Goal: Transaction & Acquisition: Download file/media

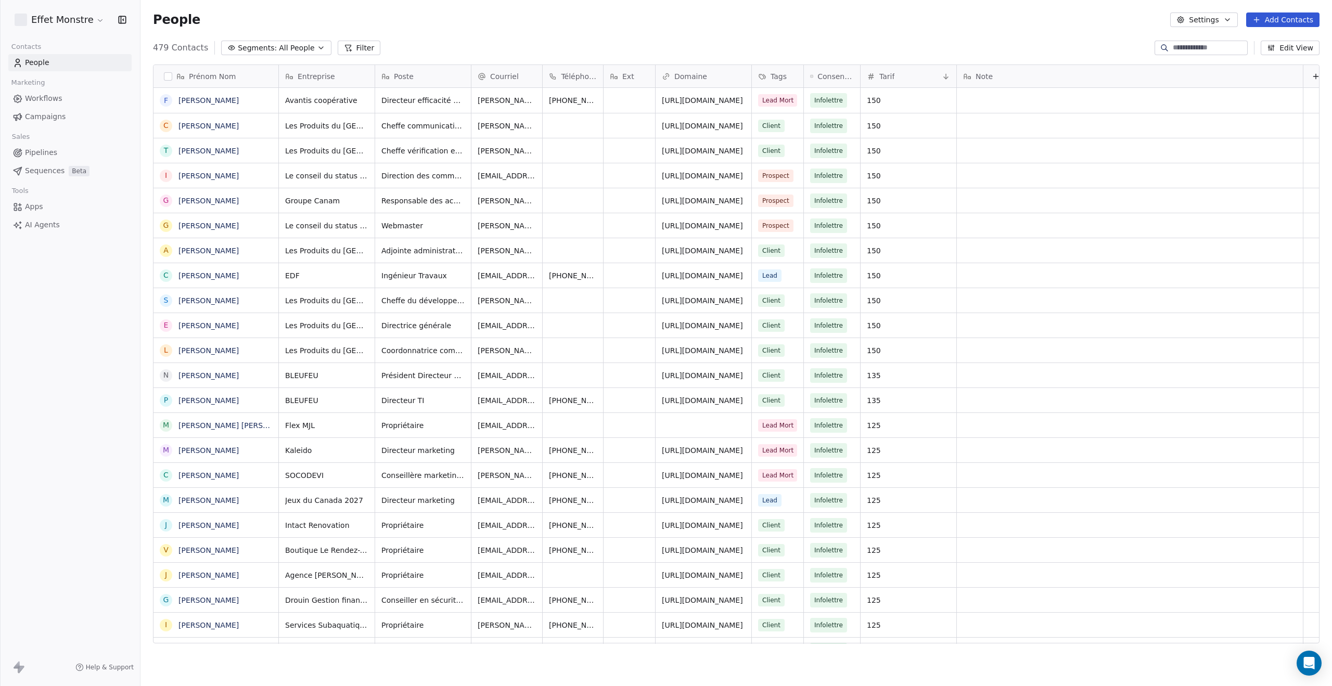
scroll to position [596, 1184]
click at [287, 49] on span "All People" at bounding box center [296, 48] width 35 height 11
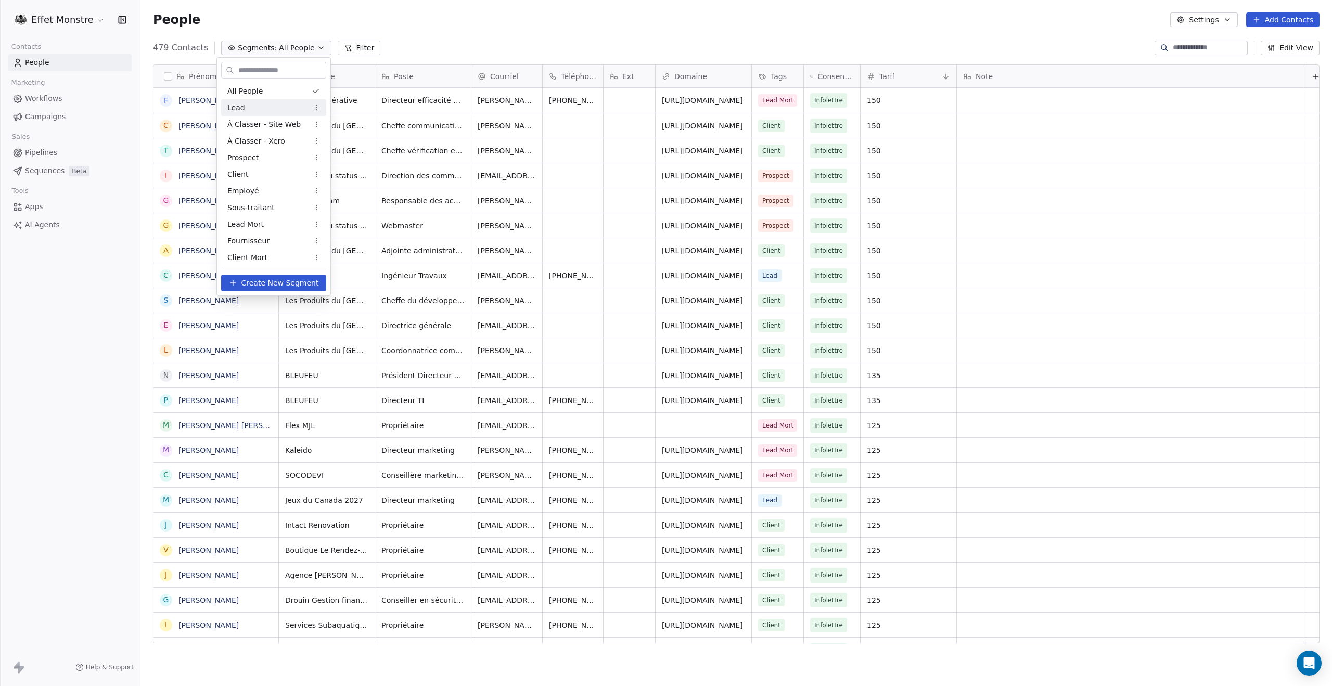
click at [269, 107] on div "Lead" at bounding box center [273, 107] width 105 height 17
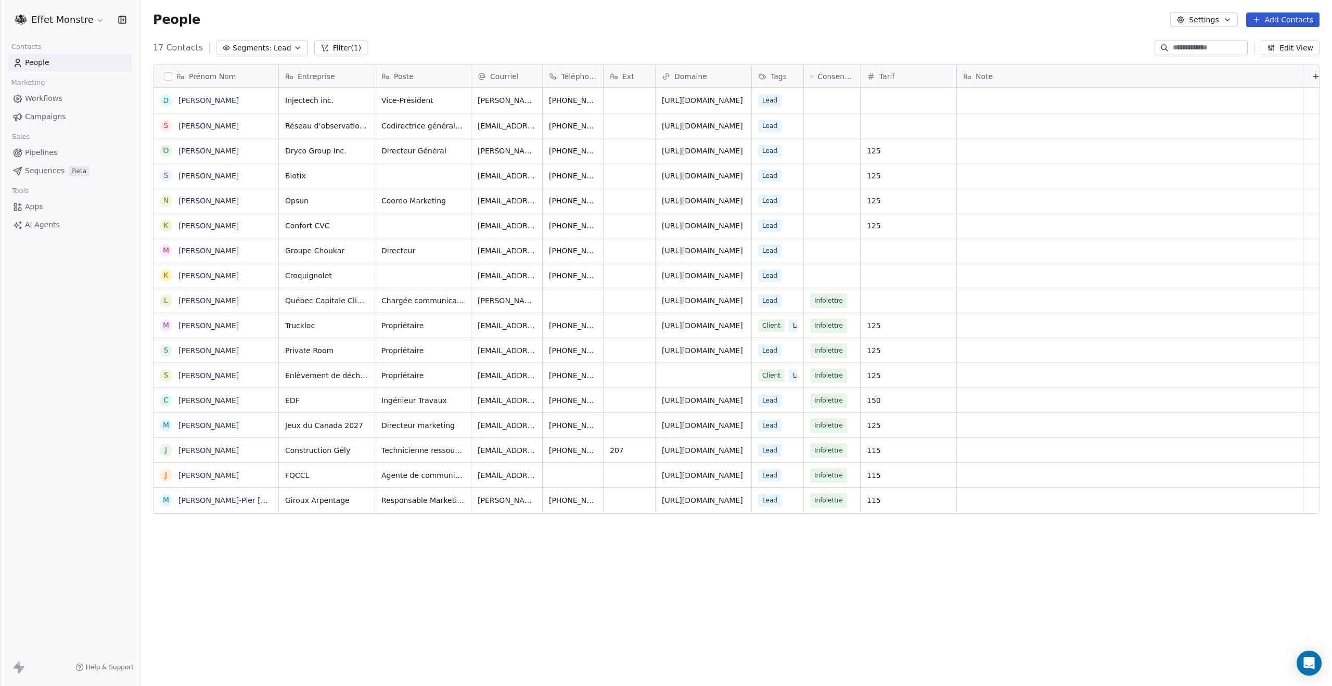
click at [287, 43] on button "Segments: Lead" at bounding box center [262, 48] width 92 height 15
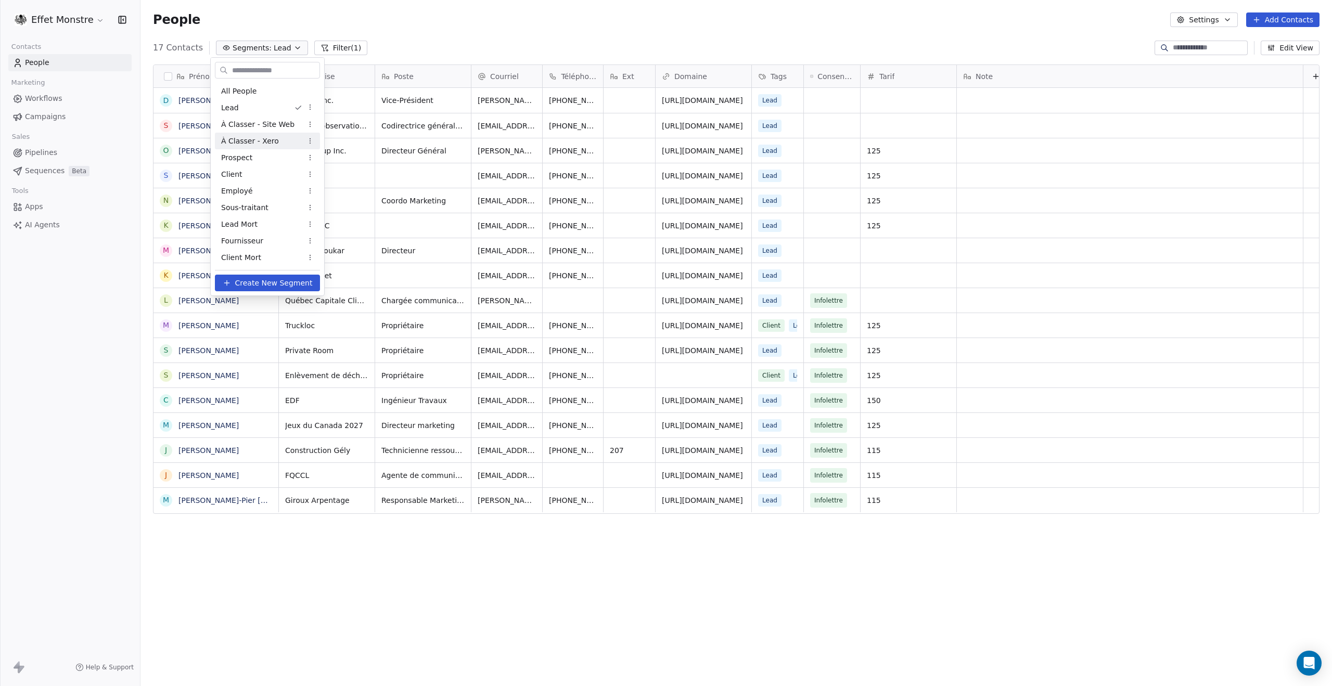
click at [249, 146] on span "À Classer - Xero" at bounding box center [250, 141] width 58 height 11
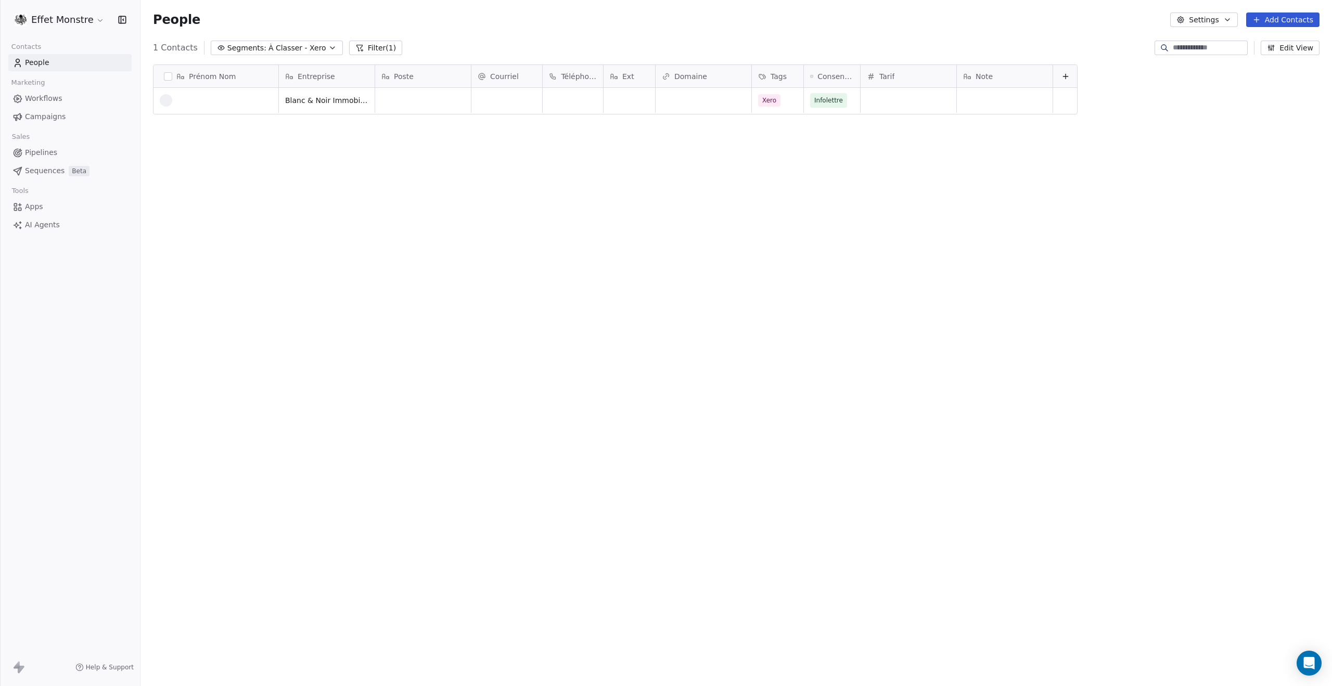
click at [170, 77] on button "button" at bounding box center [168, 76] width 8 height 8
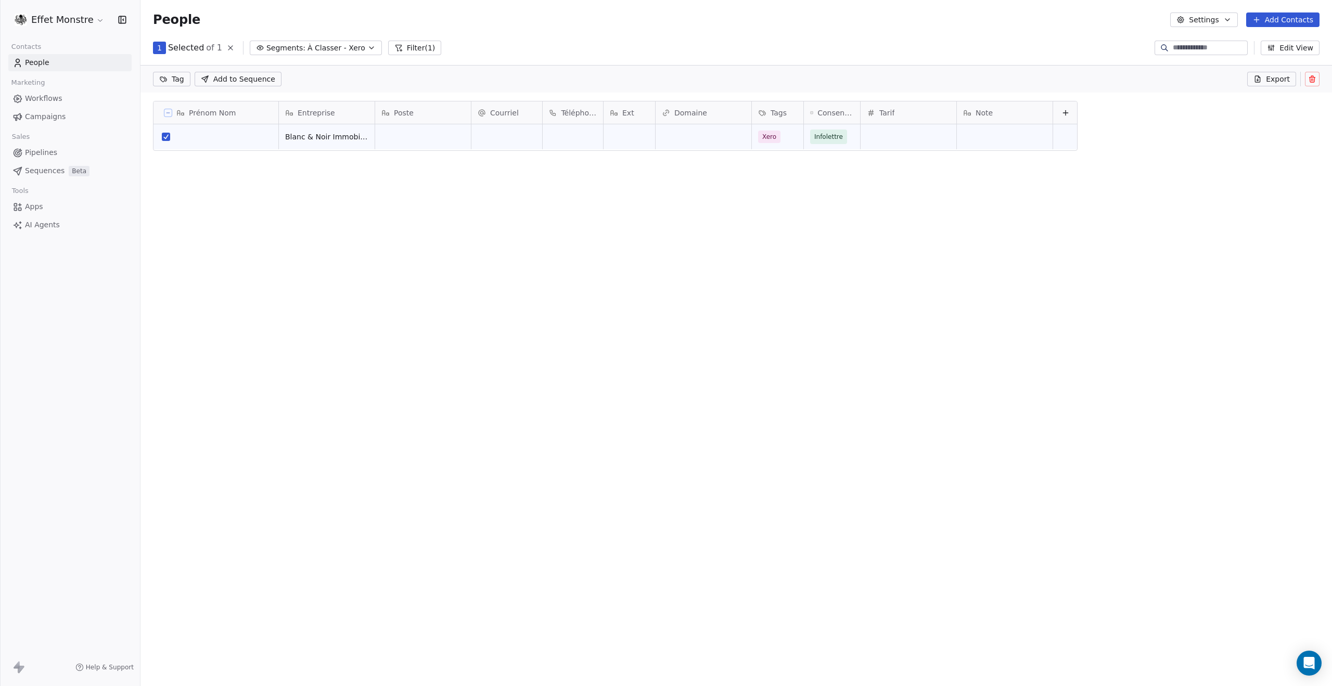
click at [1311, 79] on icon at bounding box center [1312, 80] width 5 height 5
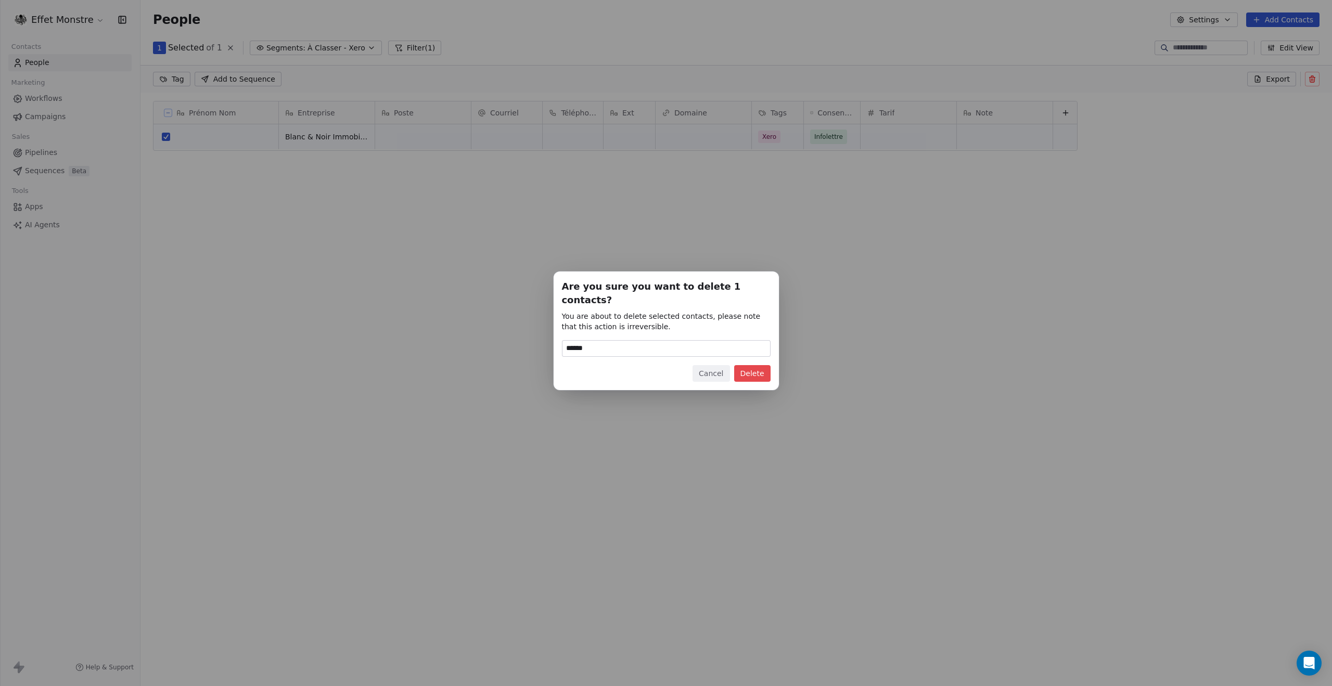
type input "******"
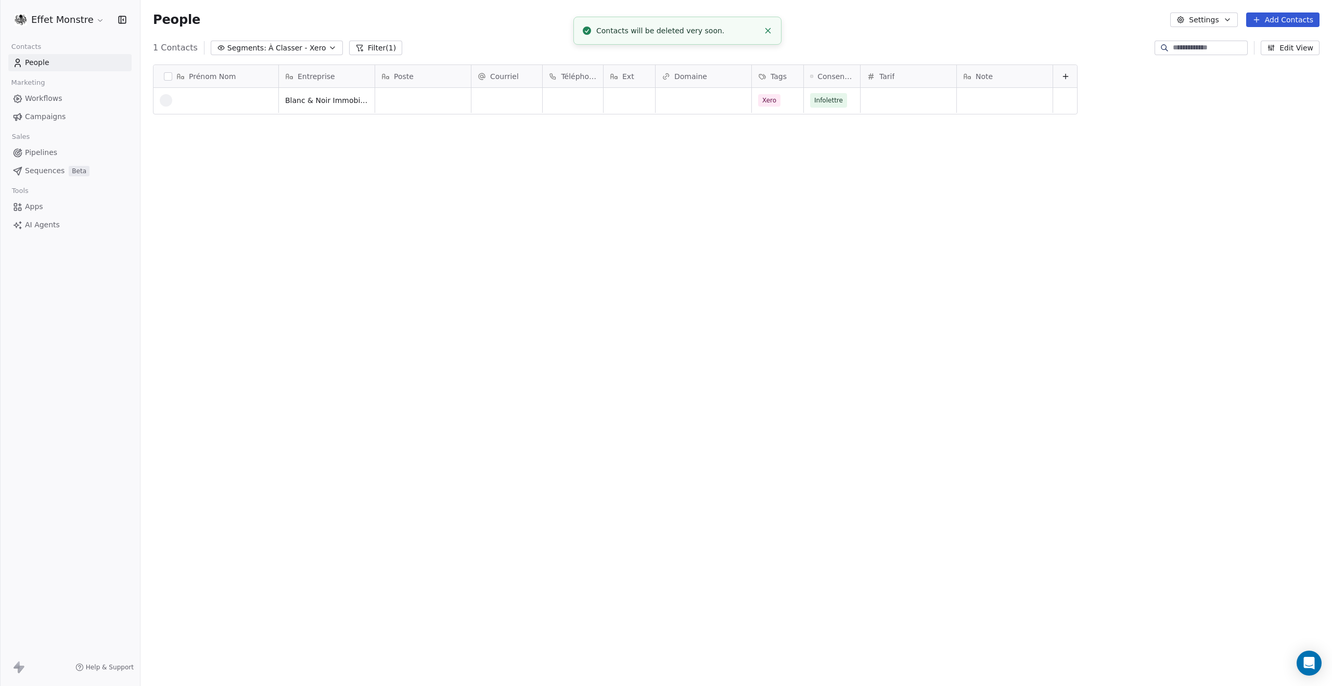
scroll to position [596, 1184]
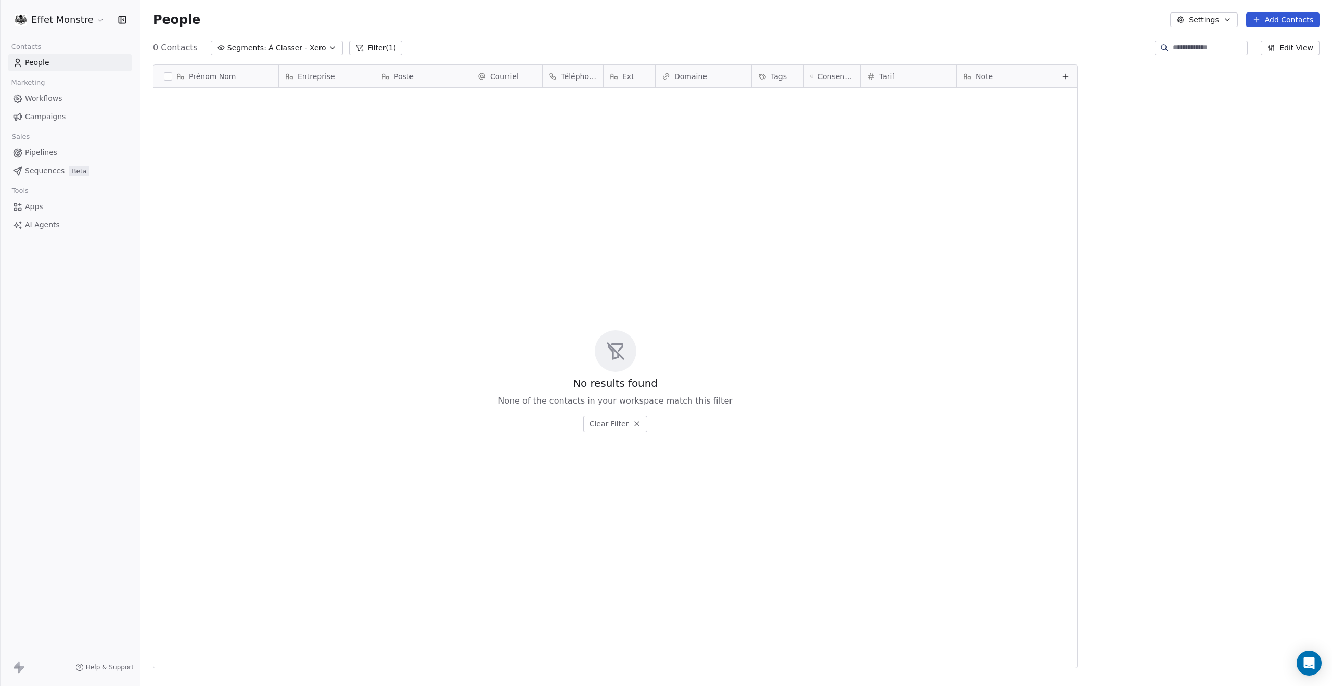
click at [276, 46] on span "À Classer - Xero" at bounding box center [298, 48] width 58 height 11
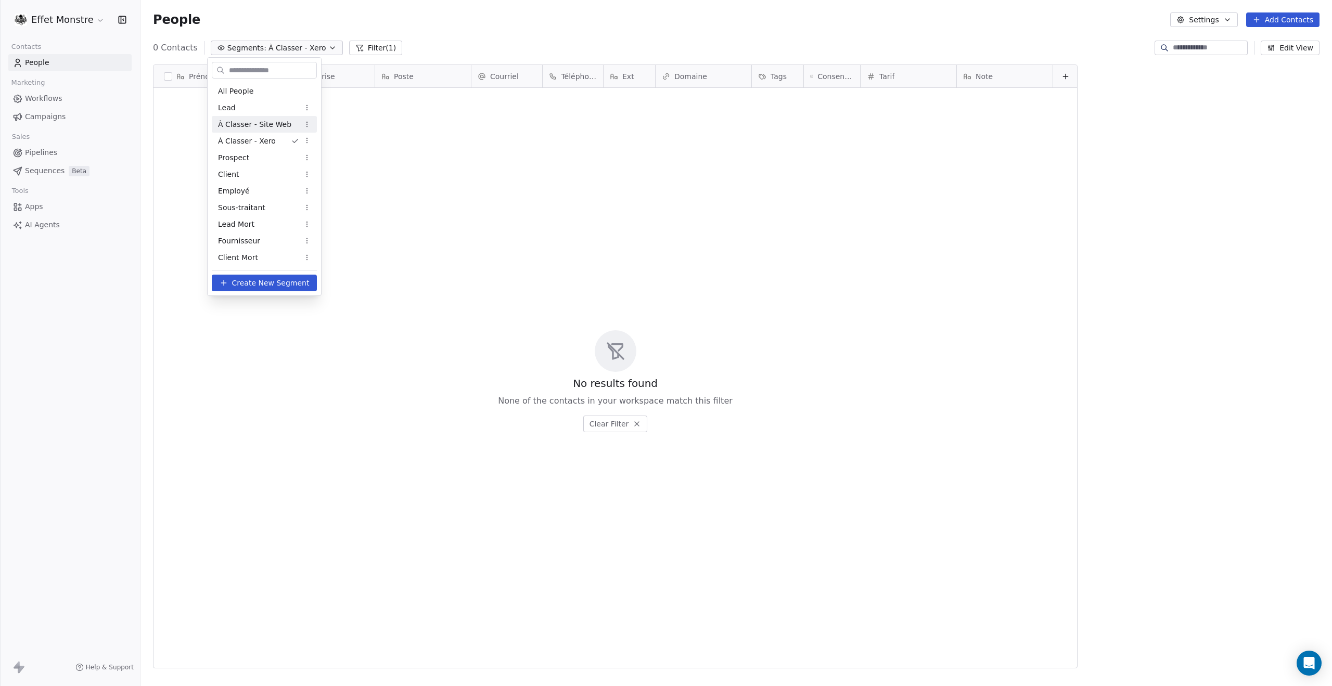
click at [275, 125] on span "À Classer - Site Web" at bounding box center [254, 124] width 73 height 11
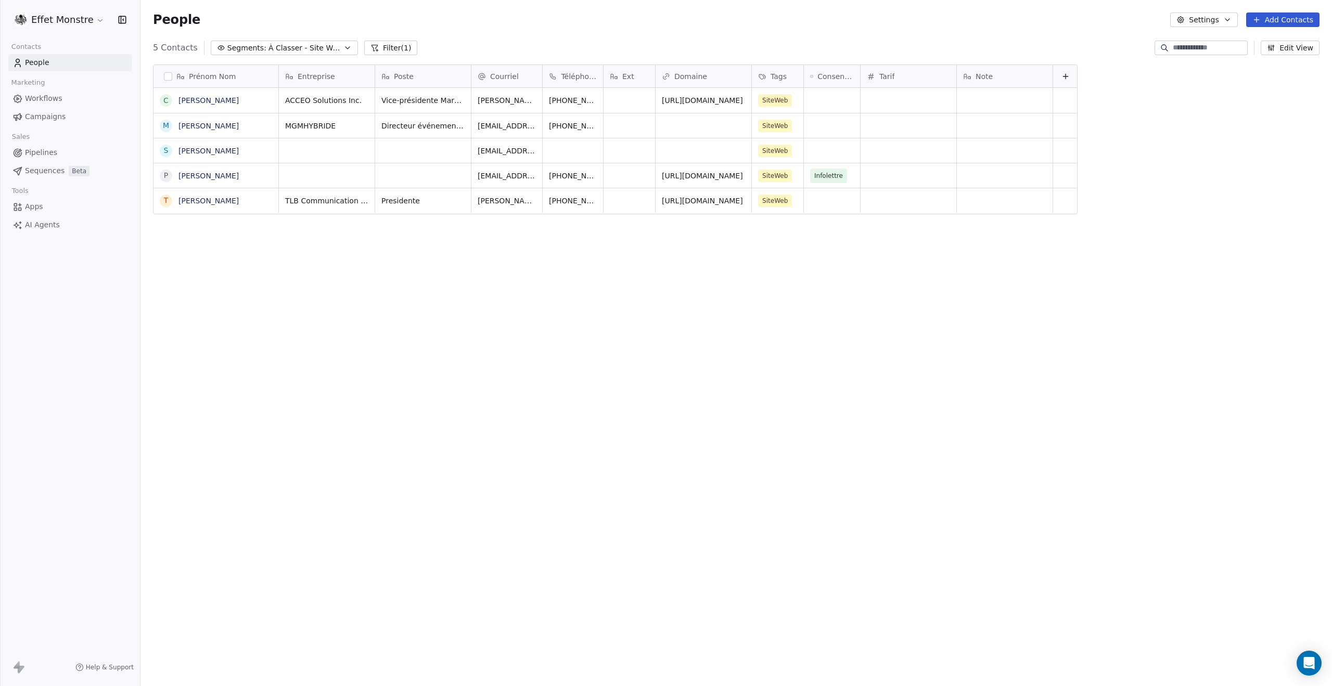
click at [321, 45] on span "À Classer - Site Web" at bounding box center [305, 48] width 73 height 11
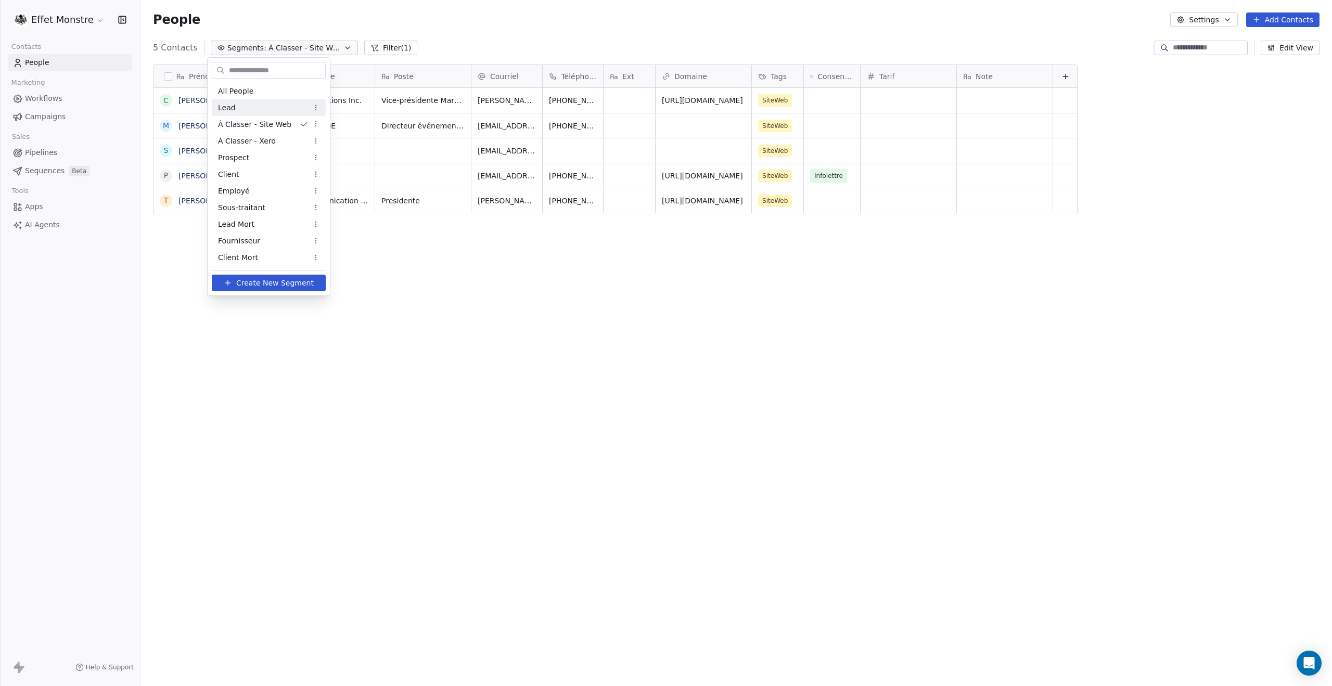
click at [256, 109] on div "Lead" at bounding box center [269, 107] width 114 height 17
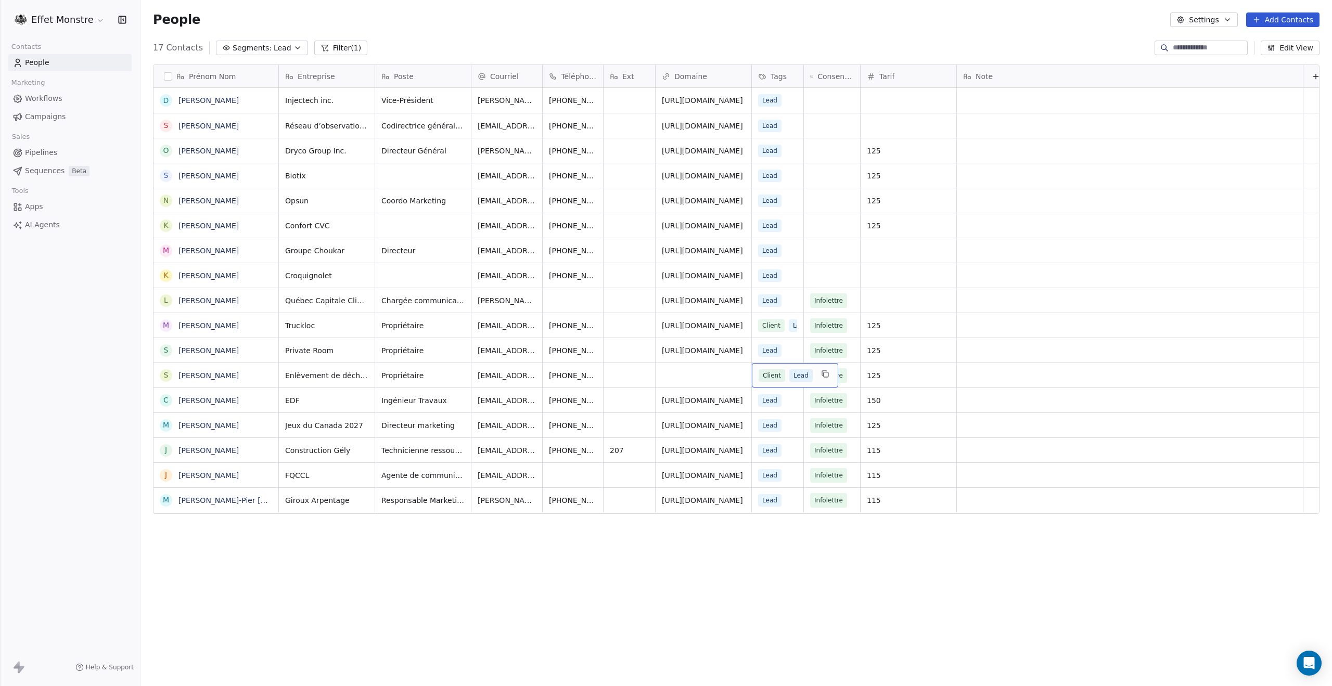
click at [785, 379] on div "Client Lead" at bounding box center [786, 376] width 54 height 12
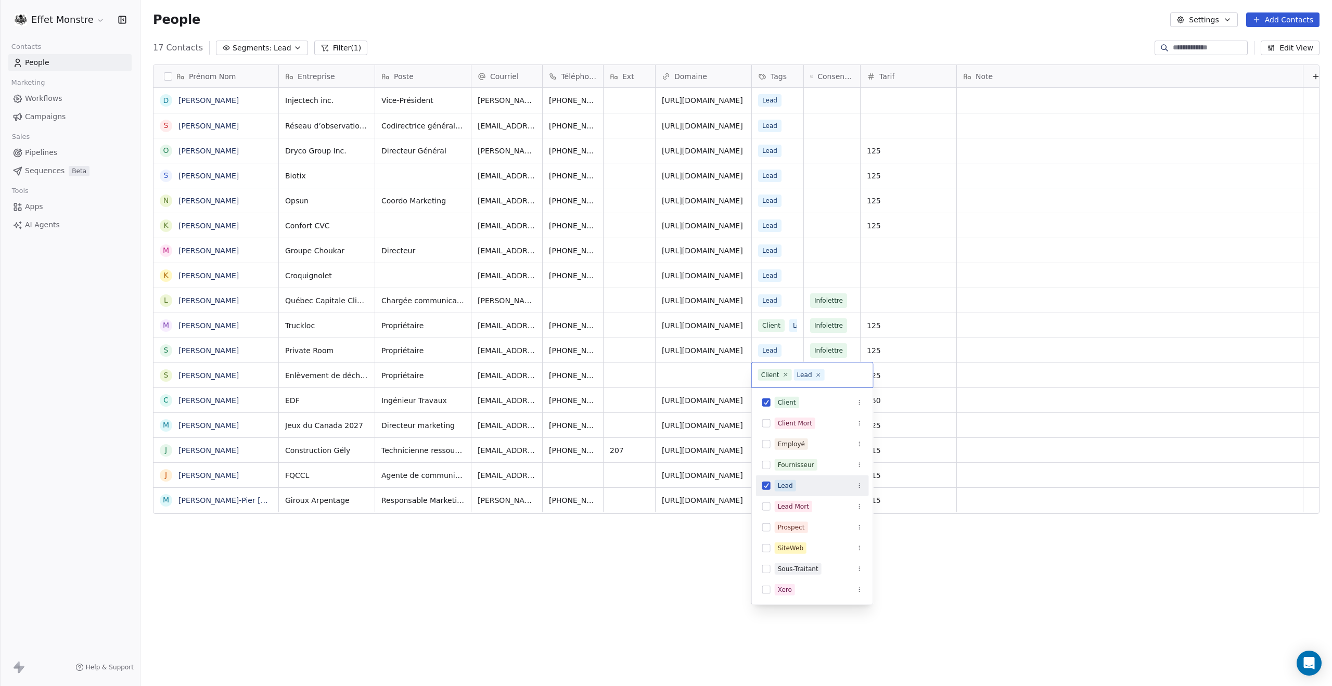
click at [768, 487] on button "Suggestions" at bounding box center [766, 486] width 8 height 8
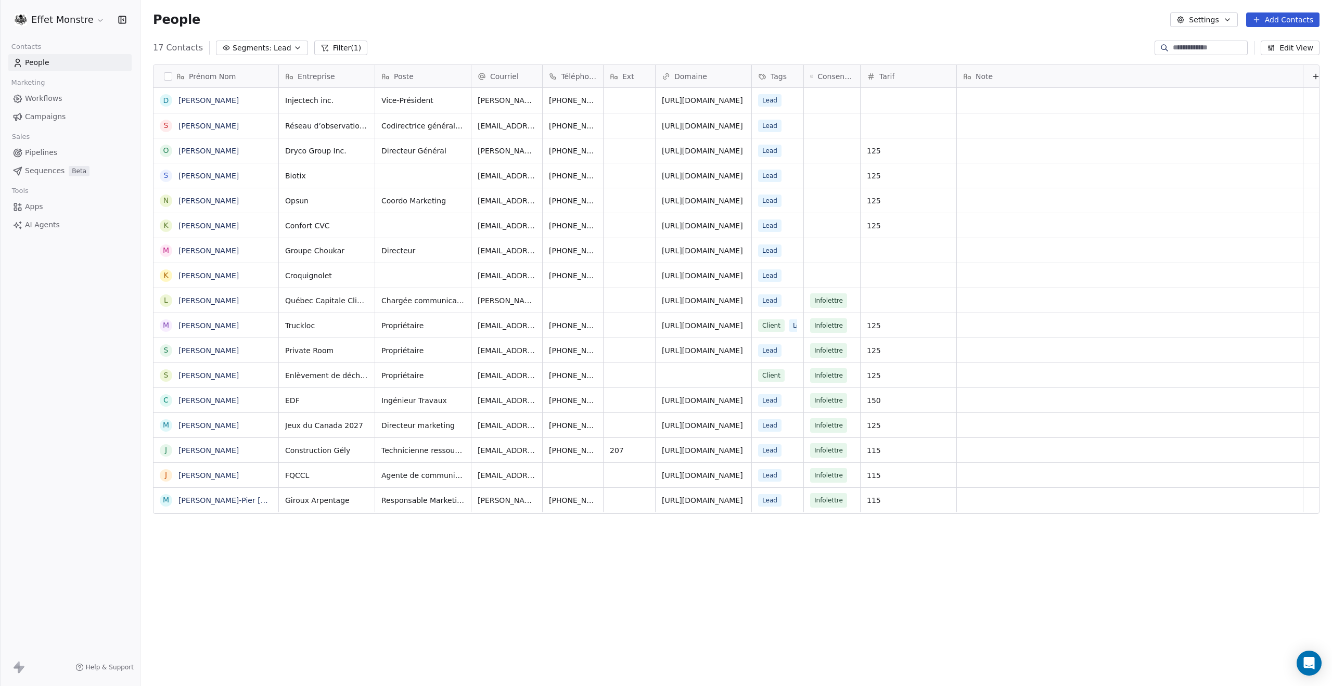
drag, startPoint x: 727, startPoint y: 576, endPoint x: 732, endPoint y: 571, distance: 6.6
click at [728, 576] on html "Effet Monstre Contacts People Marketing Workflows Campaigns Sales Pipelines Seq…" at bounding box center [666, 343] width 1332 height 686
click at [778, 323] on span "Client" at bounding box center [772, 326] width 27 height 12
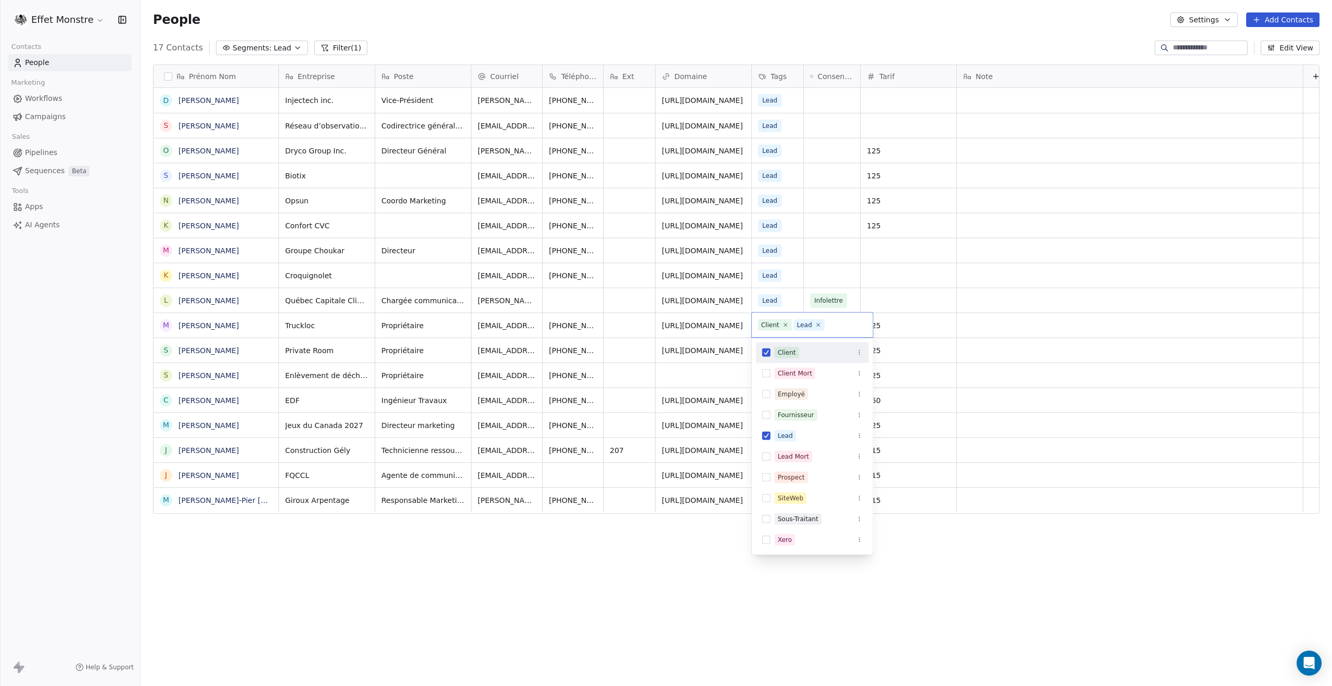
click at [764, 352] on button "Suggestions" at bounding box center [766, 353] width 8 height 8
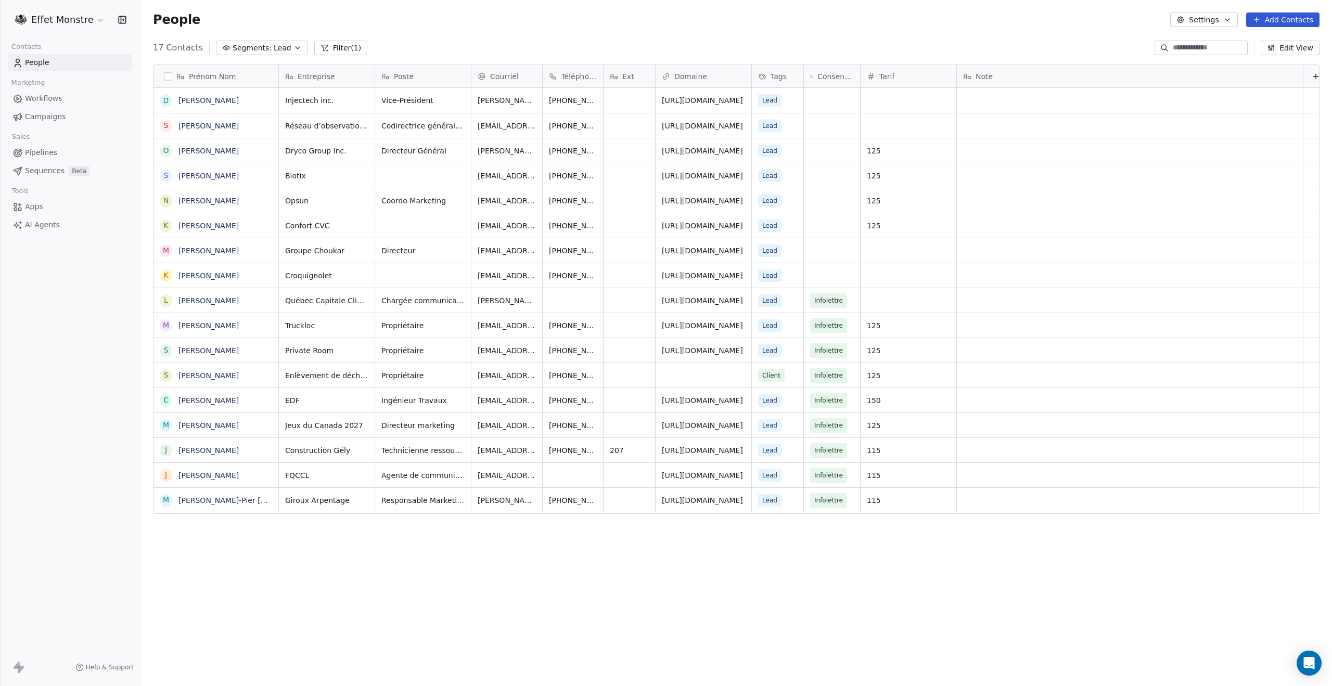
click at [702, 625] on html "Effet Monstre Contacts People Marketing Workflows Campaigns Sales Pipelines Seq…" at bounding box center [666, 343] width 1332 height 686
click at [706, 620] on div "Prénom Nom D David Jean-Gagnon S Sonia Giroux O Olivier Fafard S Steveen Sirois…" at bounding box center [737, 358] width 1192 height 604
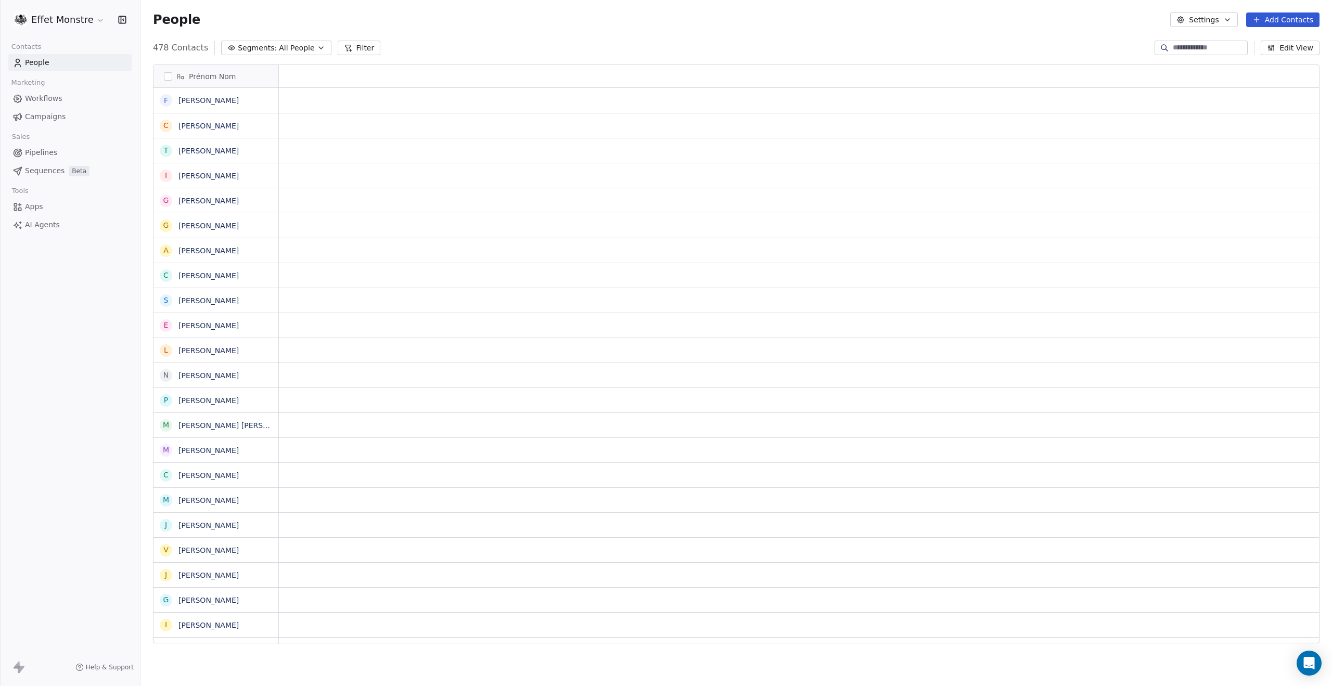
scroll to position [596, 1184]
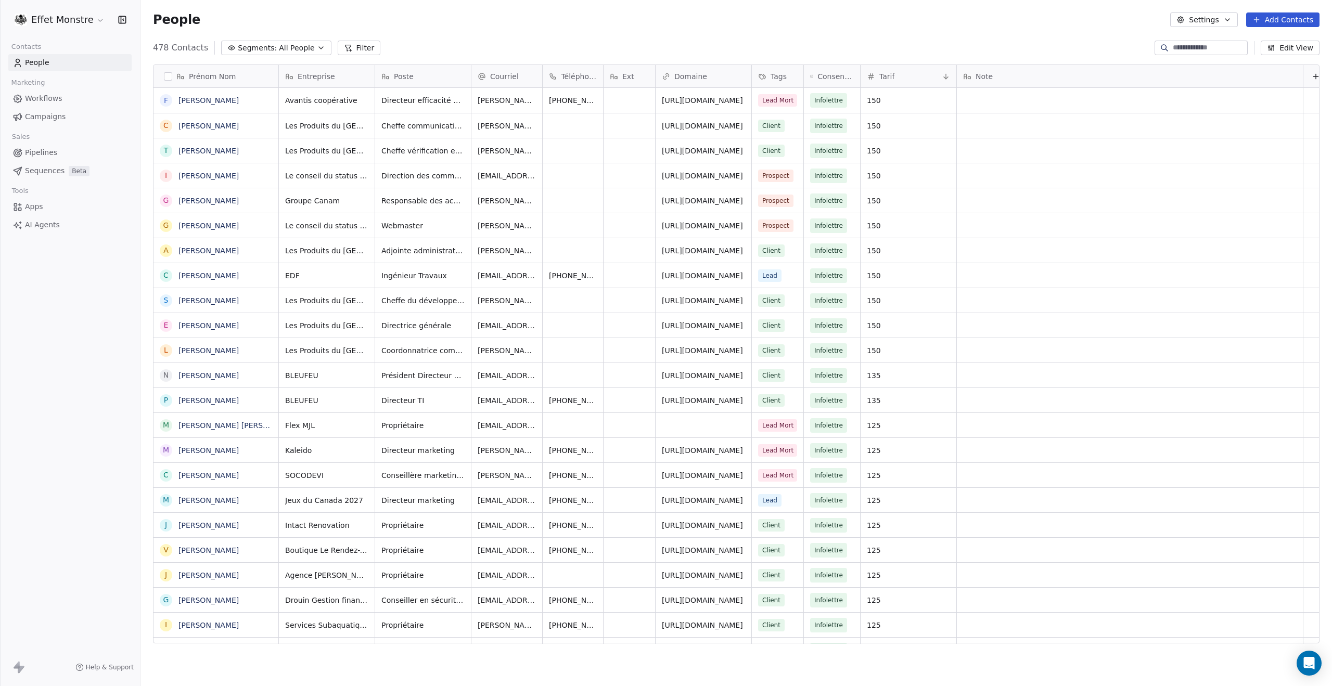
click at [80, 93] on link "Workflows" at bounding box center [69, 98] width 123 height 17
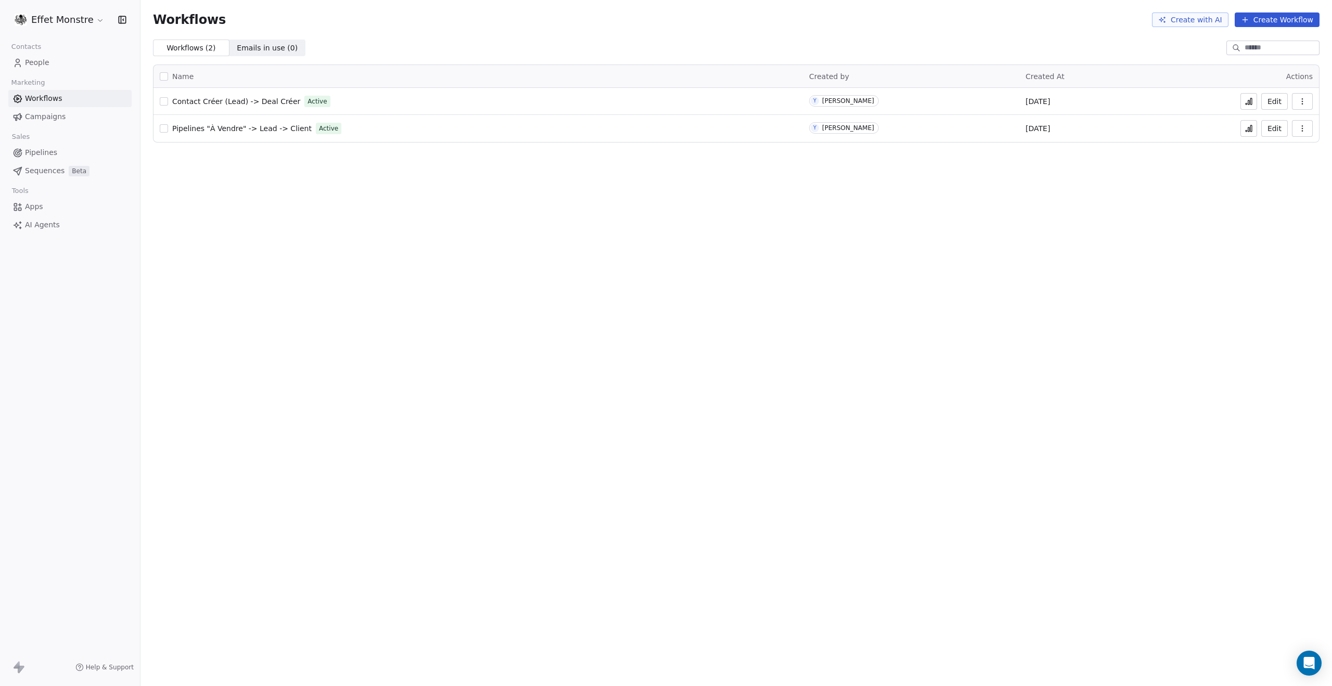
click at [82, 22] on html "Effet Monstre Contacts People Marketing Workflows Campaigns Sales Pipelines Seq…" at bounding box center [666, 343] width 1332 height 686
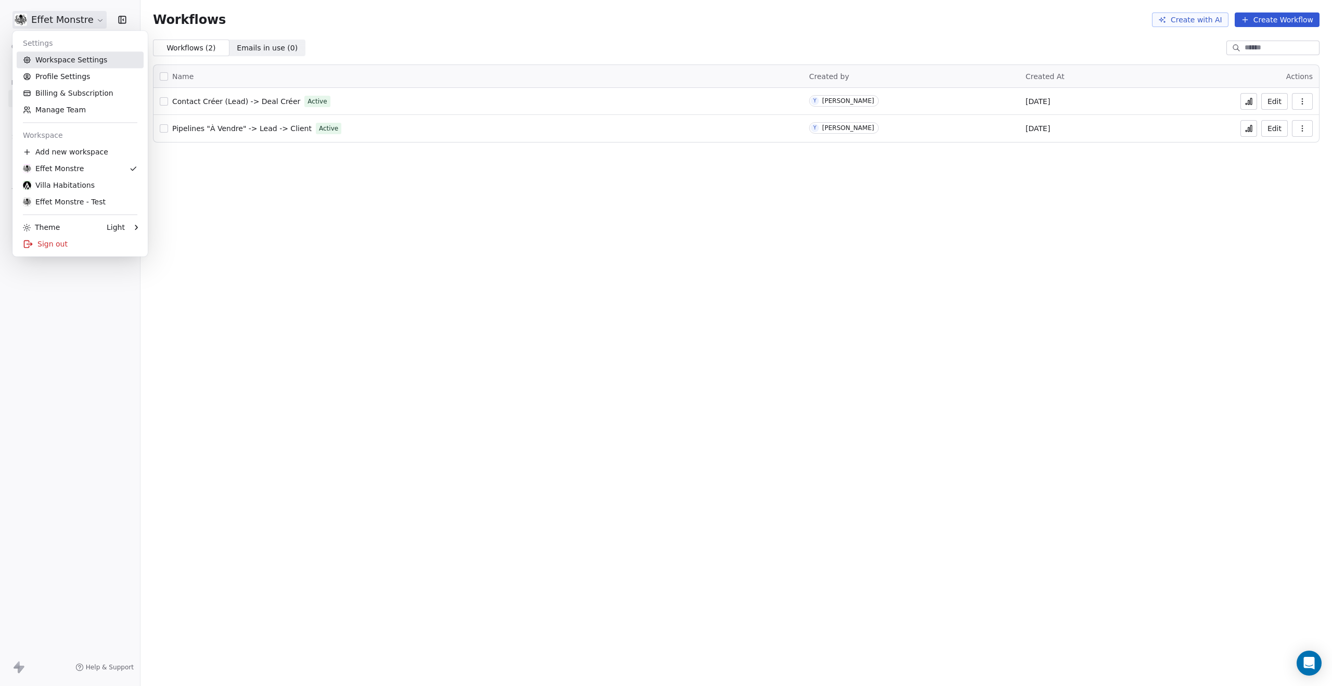
click at [42, 64] on link "Workspace Settings" at bounding box center [80, 60] width 127 height 17
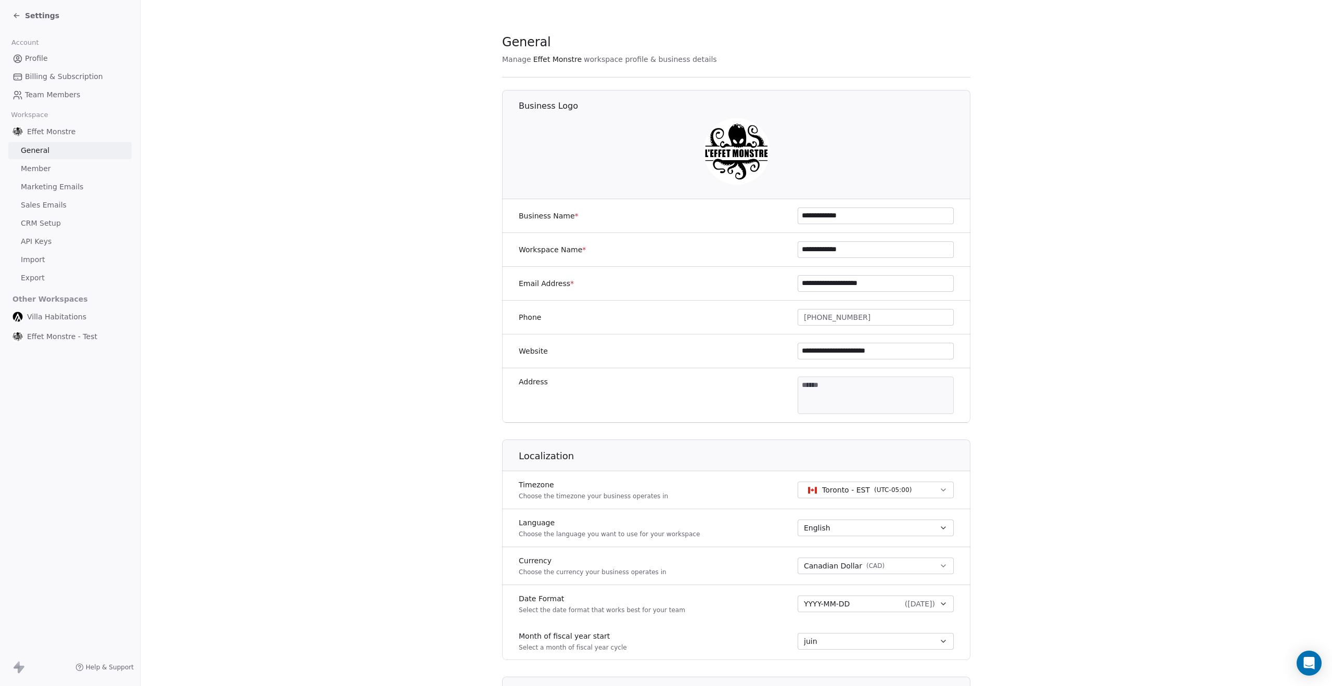
click at [35, 54] on span "Profile" at bounding box center [36, 58] width 23 height 11
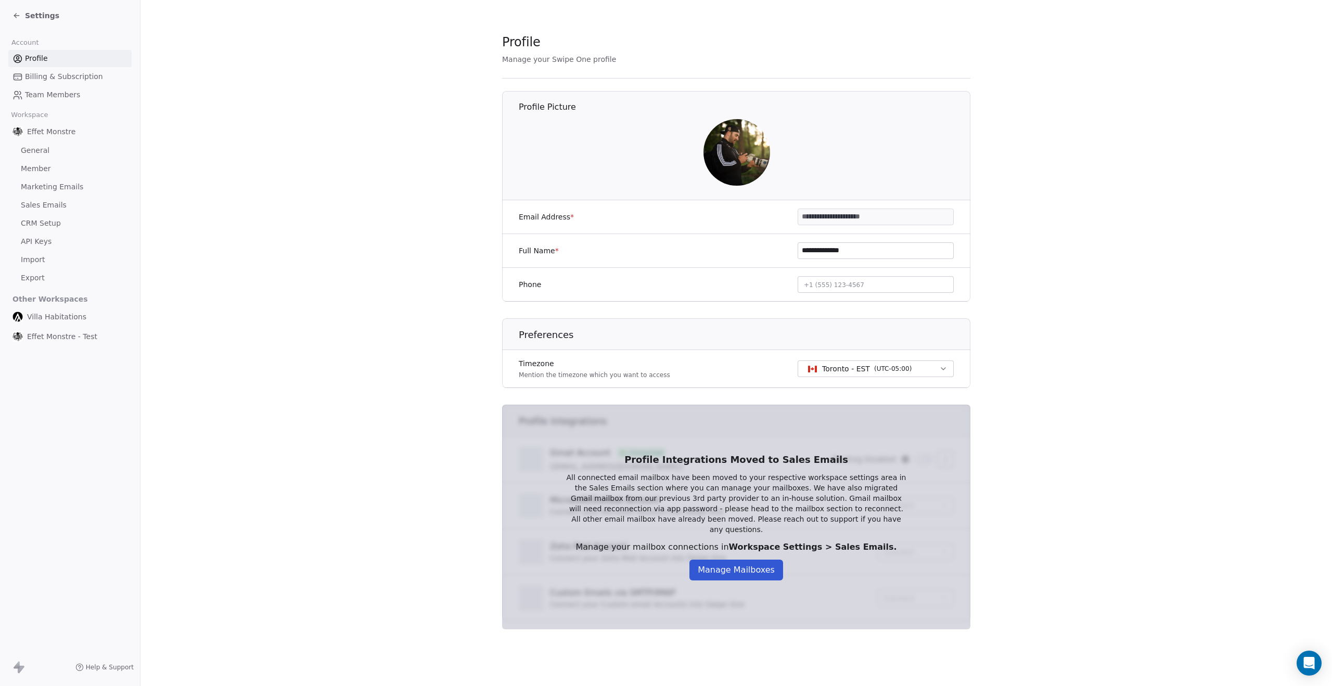
click at [42, 148] on span "General" at bounding box center [35, 150] width 29 height 11
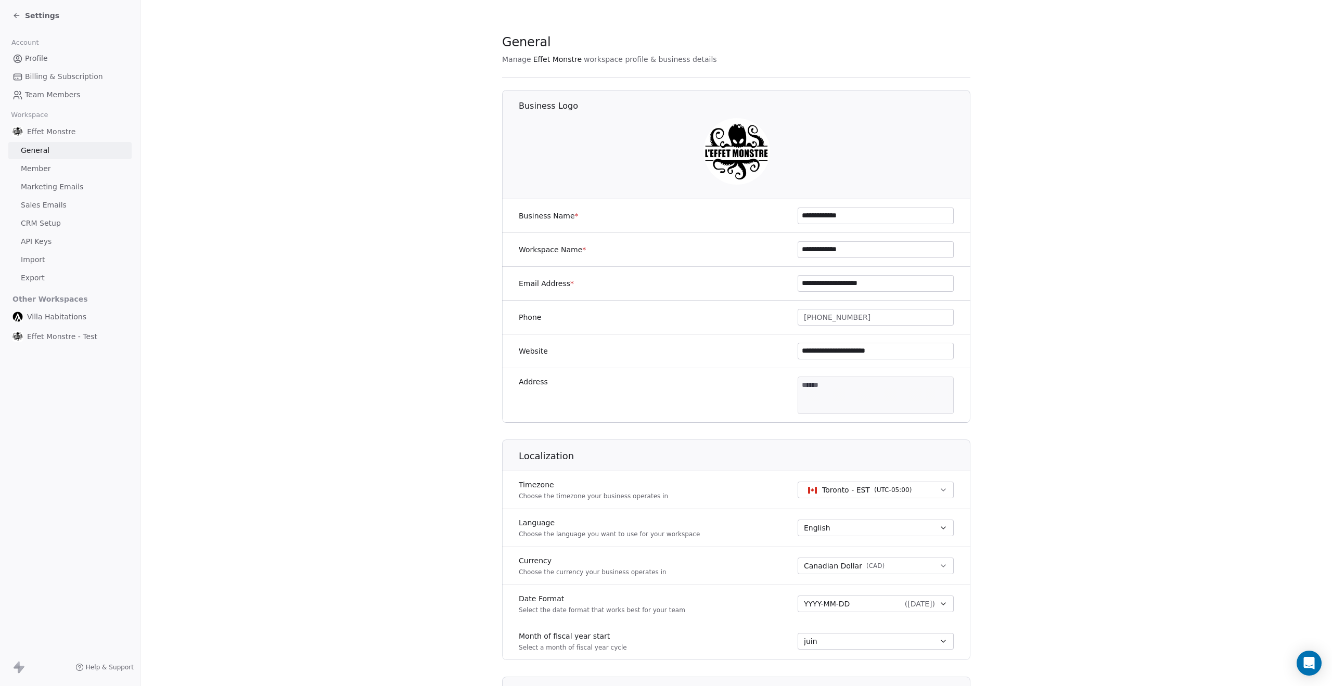
click at [40, 170] on span "Member" at bounding box center [36, 168] width 30 height 11
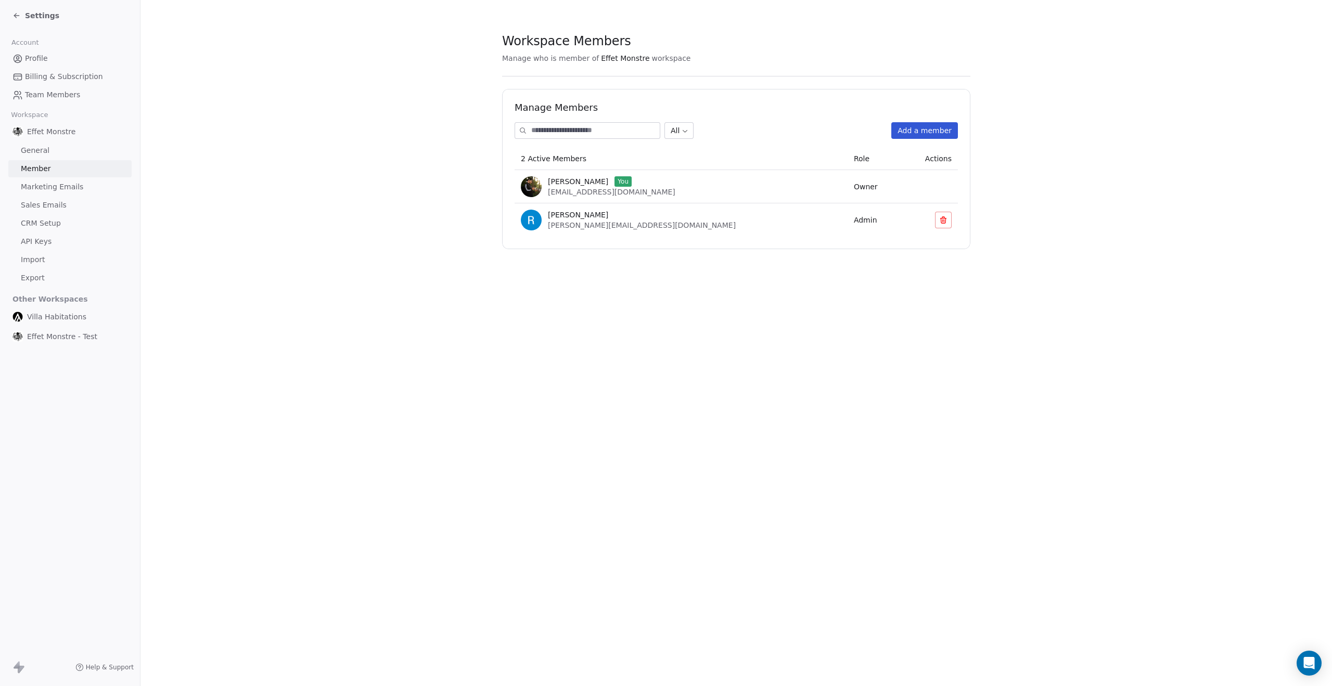
click at [39, 263] on span "Import" at bounding box center [33, 260] width 24 height 11
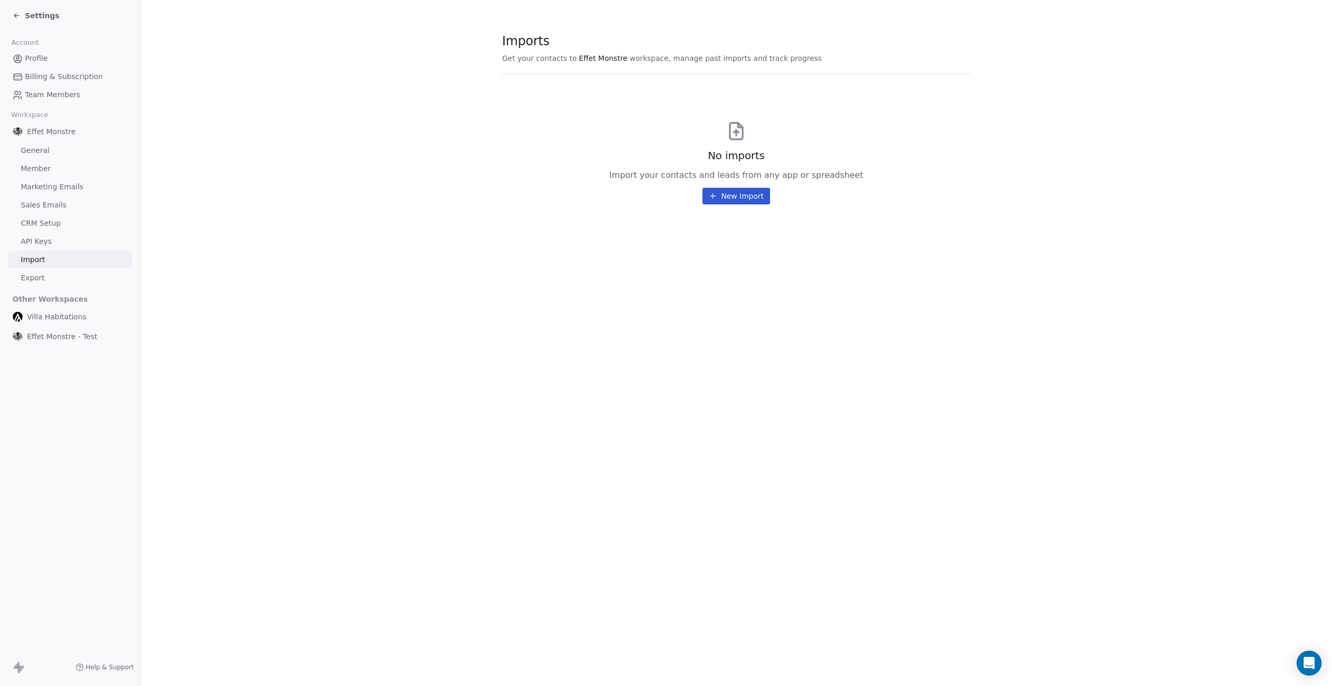
click at [40, 279] on span "Export" at bounding box center [33, 278] width 24 height 11
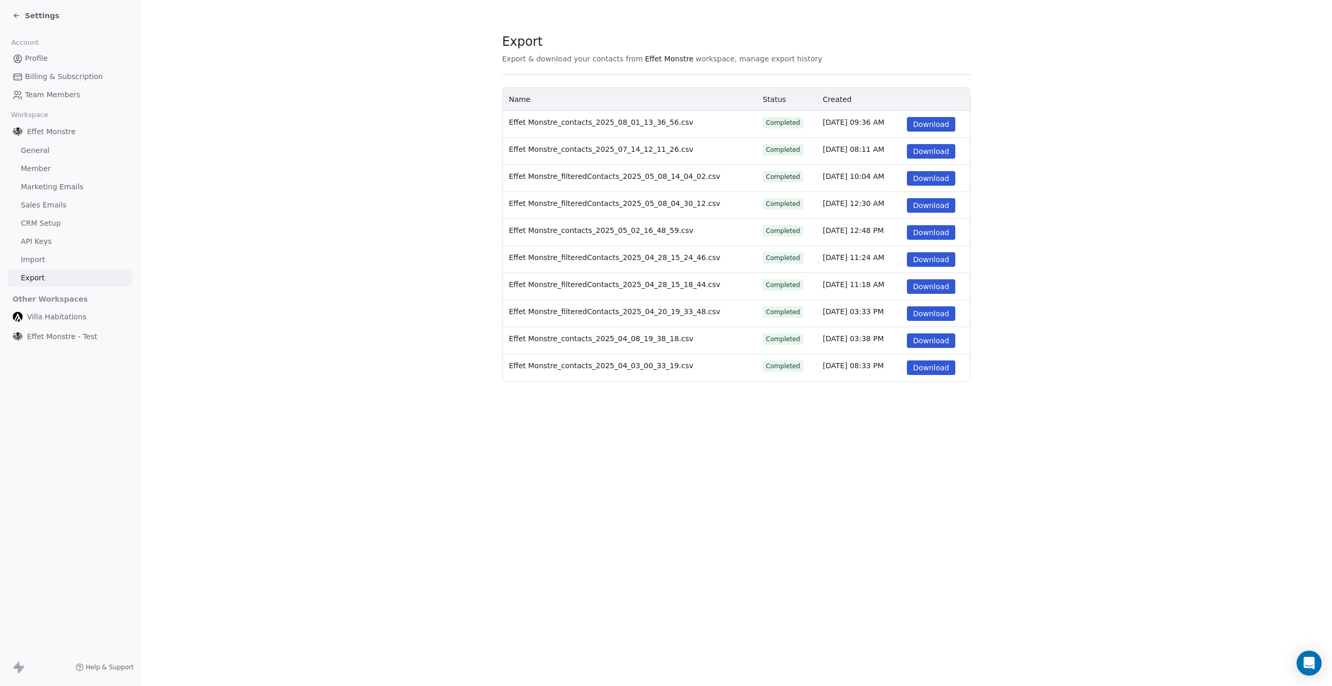
click at [26, 17] on span "Settings" at bounding box center [42, 15] width 34 height 10
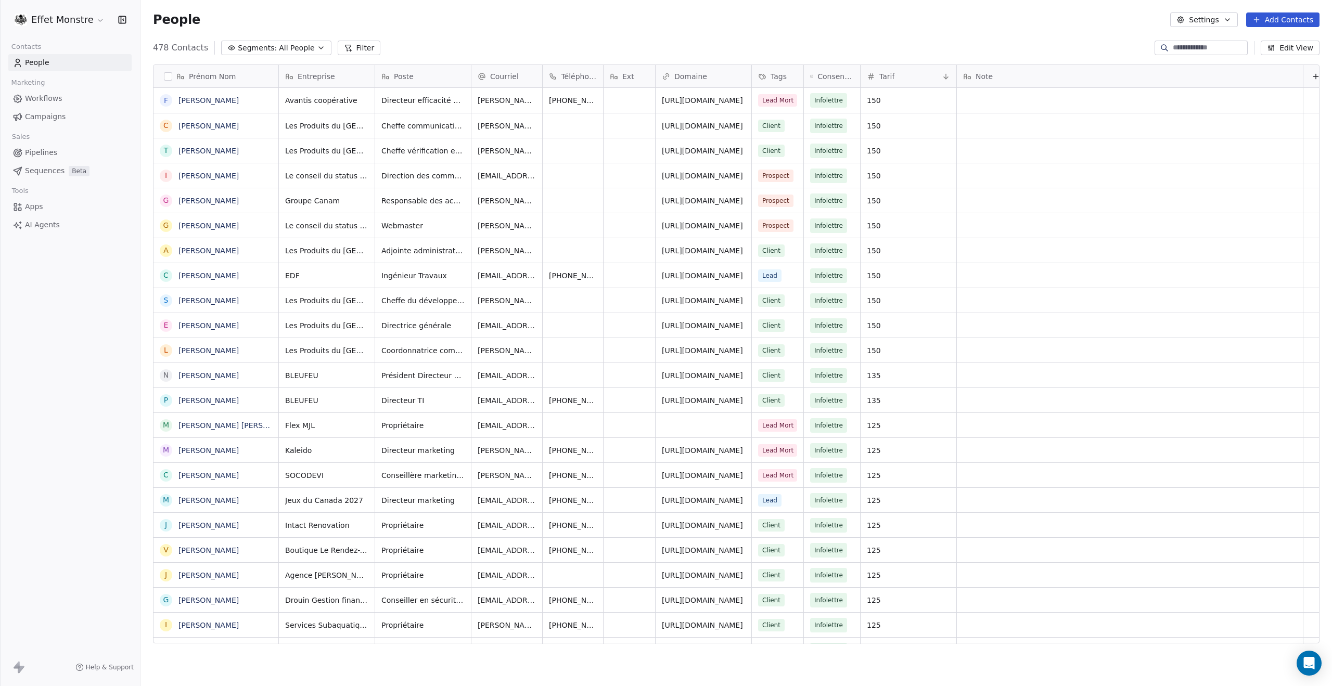
scroll to position [596, 1184]
click at [169, 75] on button "button" at bounding box center [168, 76] width 8 height 8
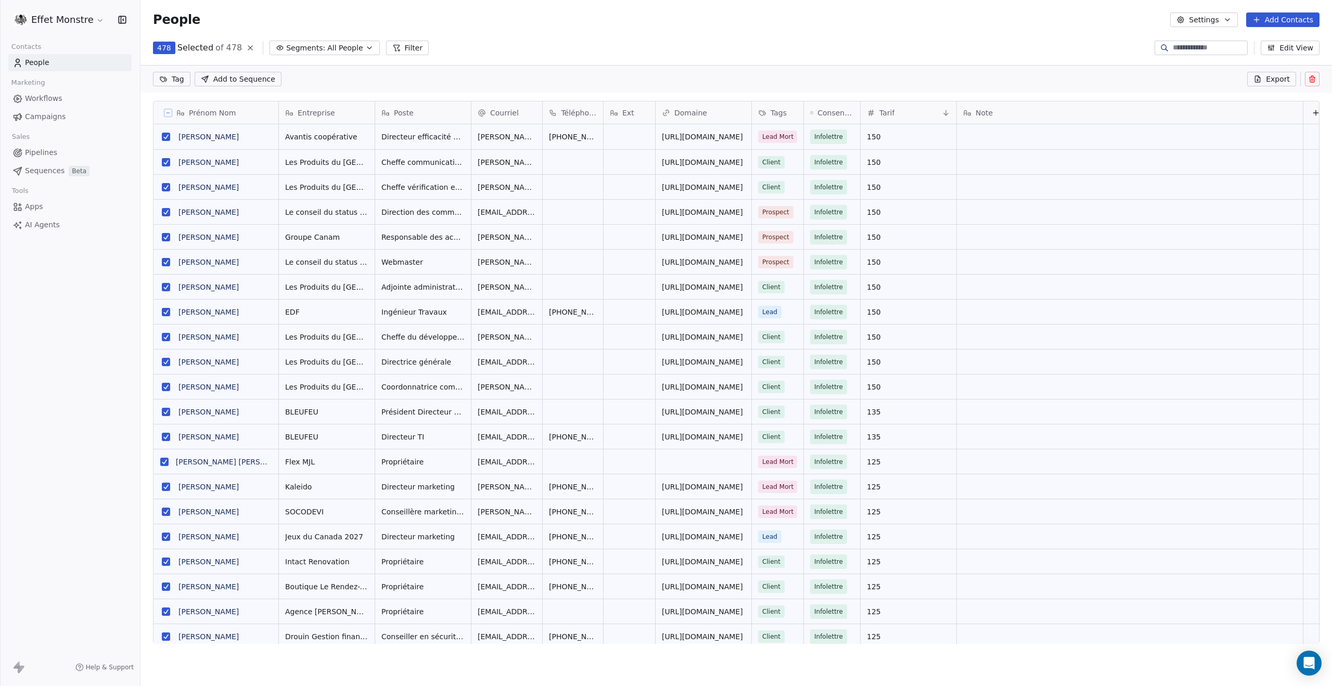
click at [1258, 79] on icon at bounding box center [1258, 80] width 0 height 2
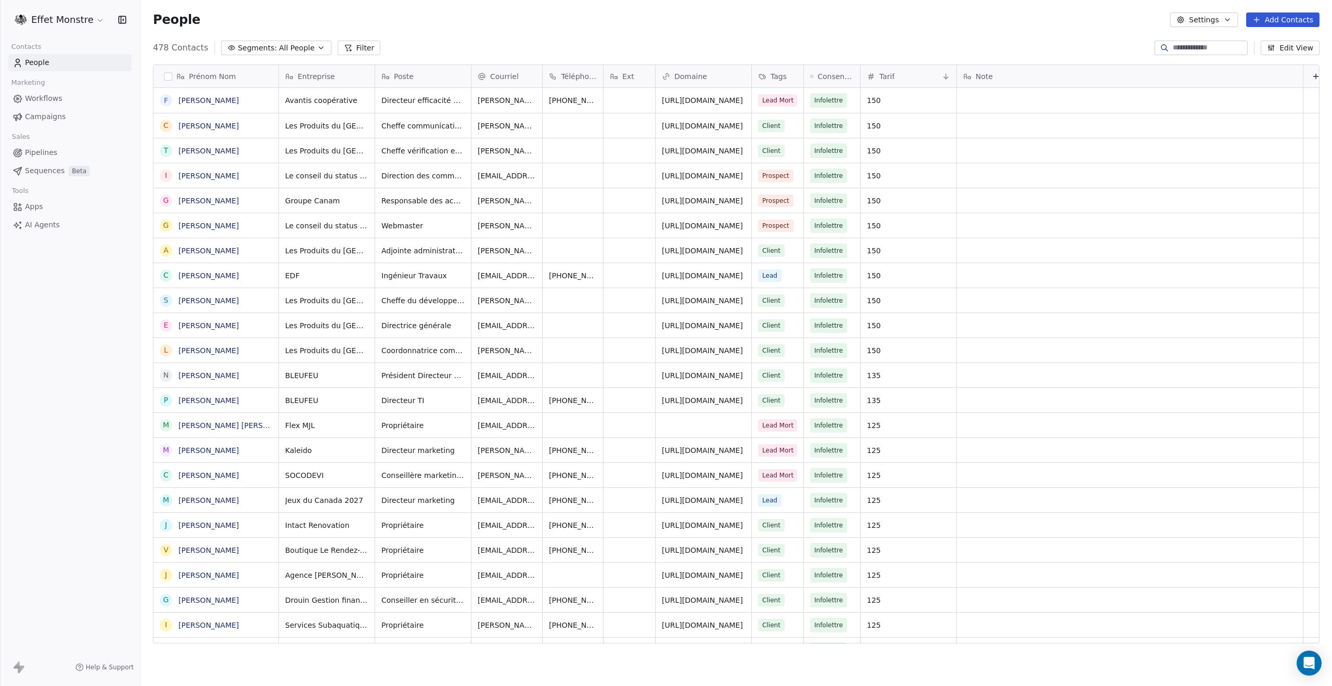
click at [65, 22] on html "Effet Monstre Contacts People Marketing Workflows Campaigns Sales Pipelines Seq…" at bounding box center [666, 343] width 1332 height 686
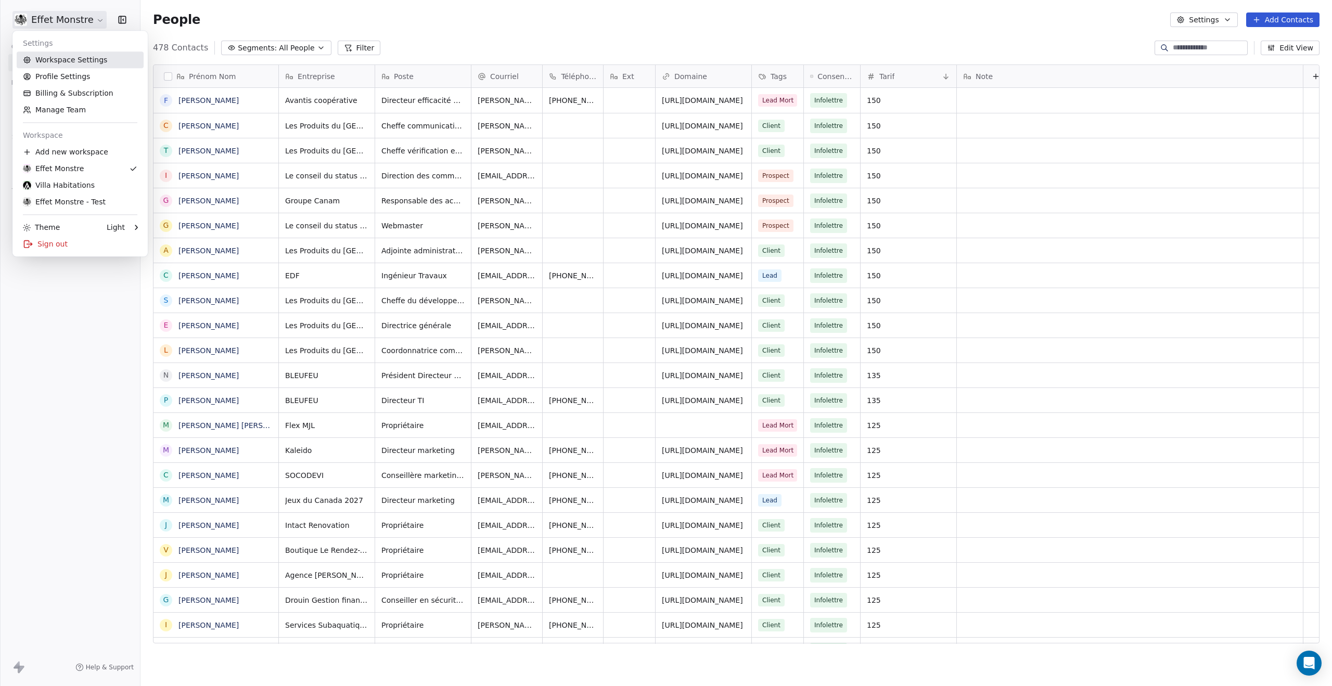
click at [67, 61] on link "Workspace Settings" at bounding box center [80, 60] width 127 height 17
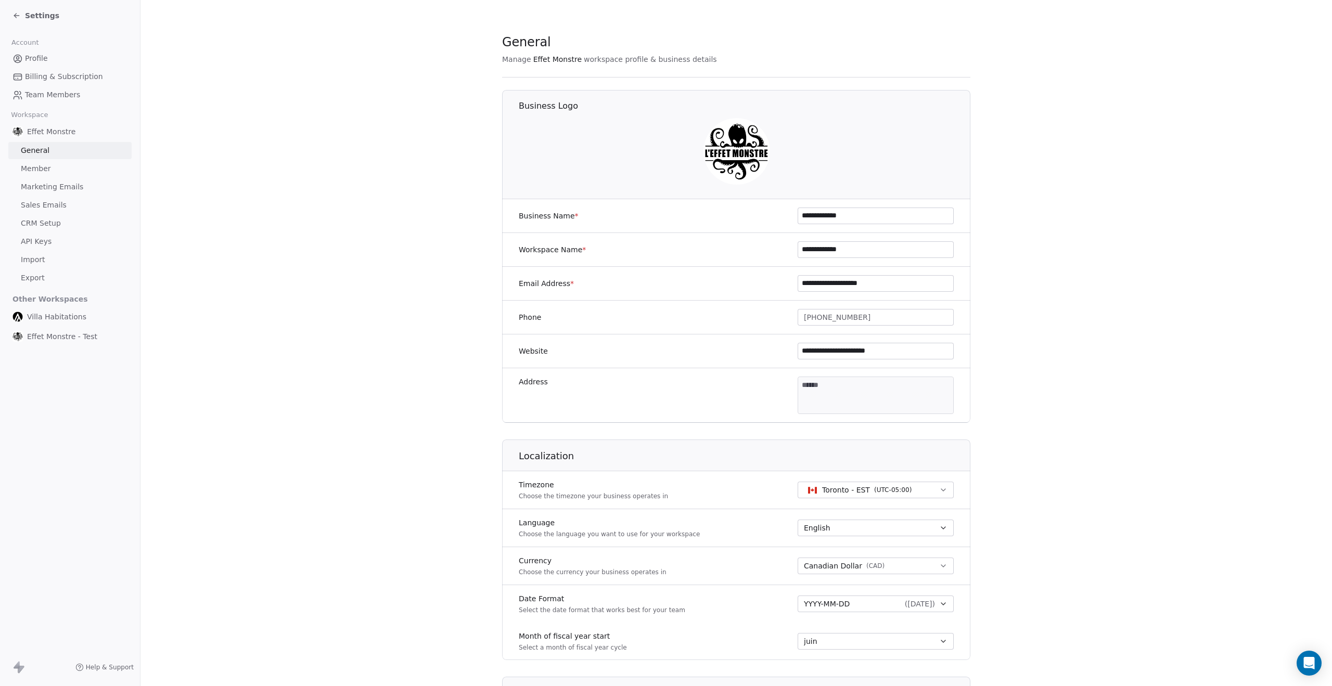
click at [27, 272] on link "Export" at bounding box center [69, 278] width 123 height 17
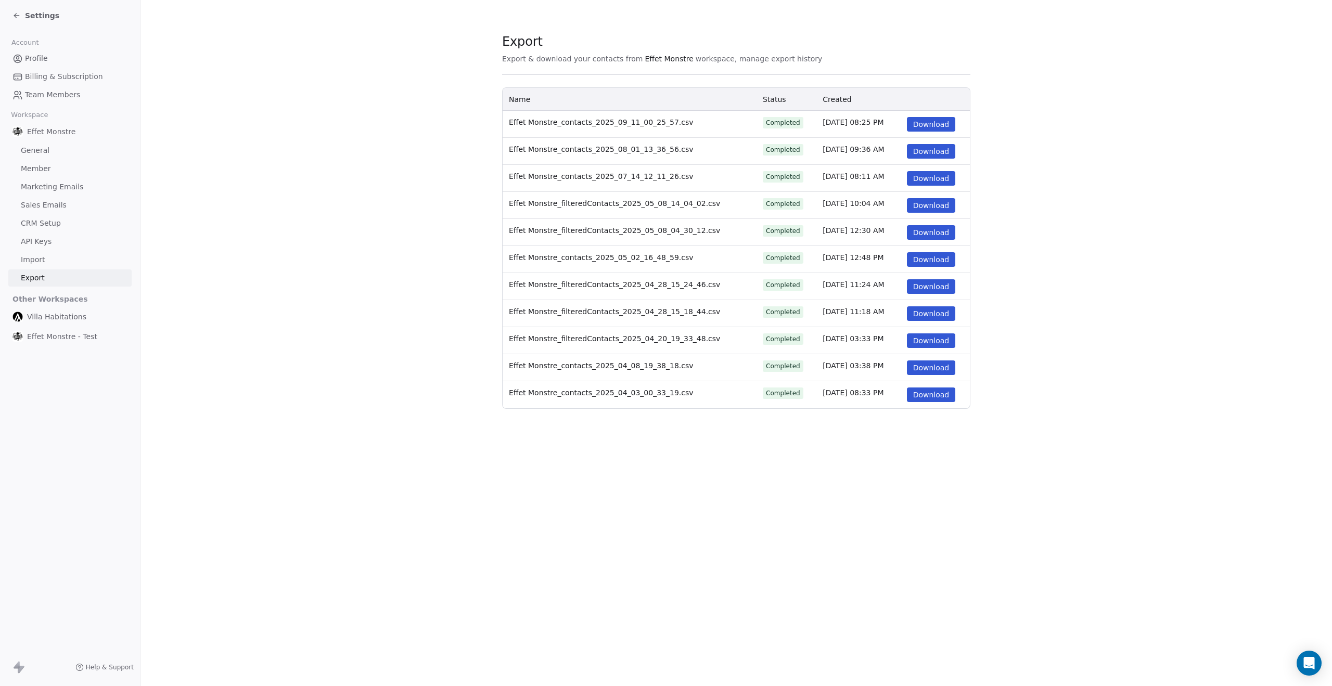
click at [924, 122] on button "Download" at bounding box center [931, 124] width 49 height 15
